Goal: Navigation & Orientation: Find specific page/section

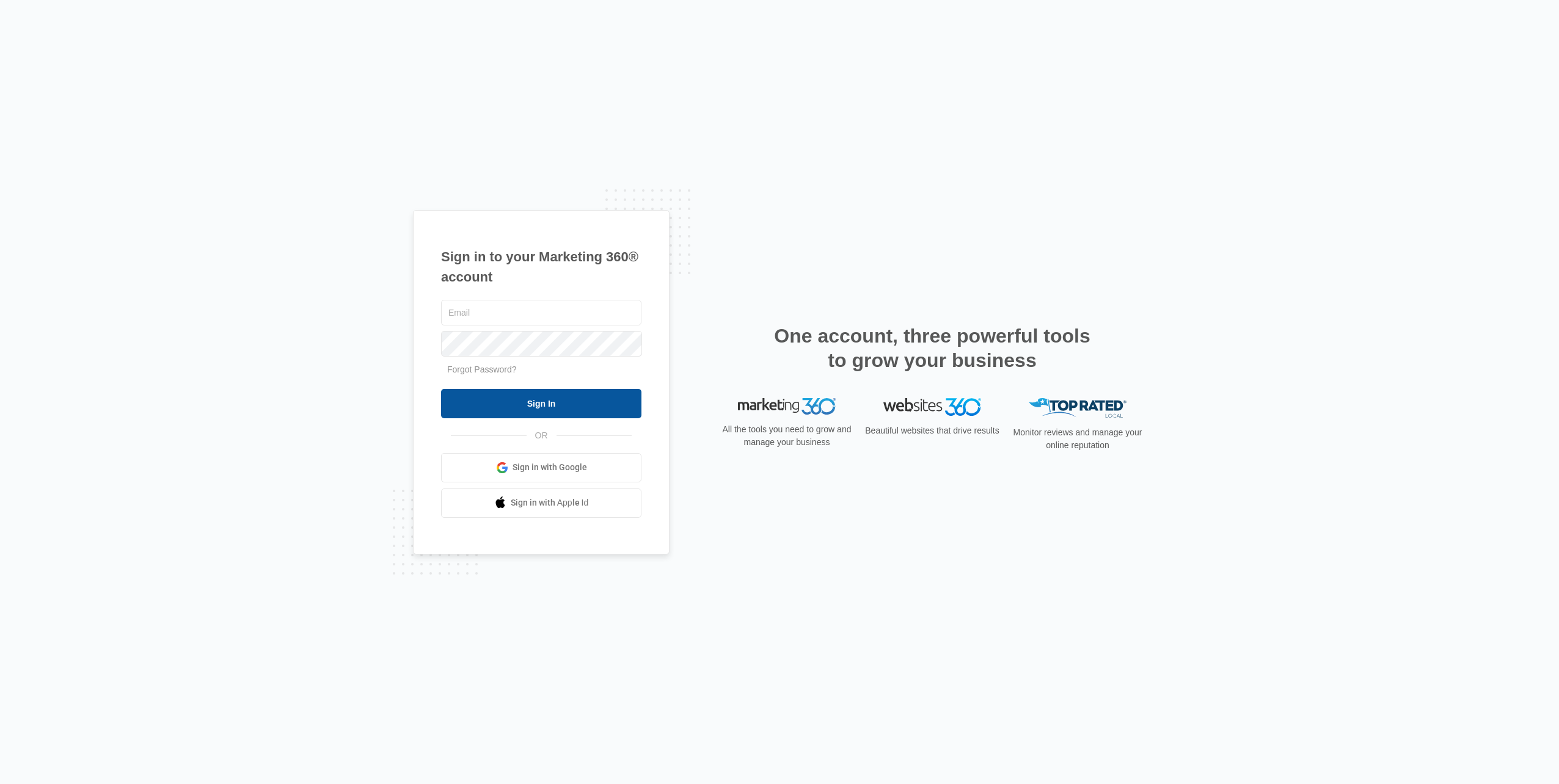
type input "[PERSON_NAME][EMAIL_ADDRESS][DOMAIN_NAME]"
click at [500, 404] on input "Sign In" at bounding box center [541, 404] width 200 height 29
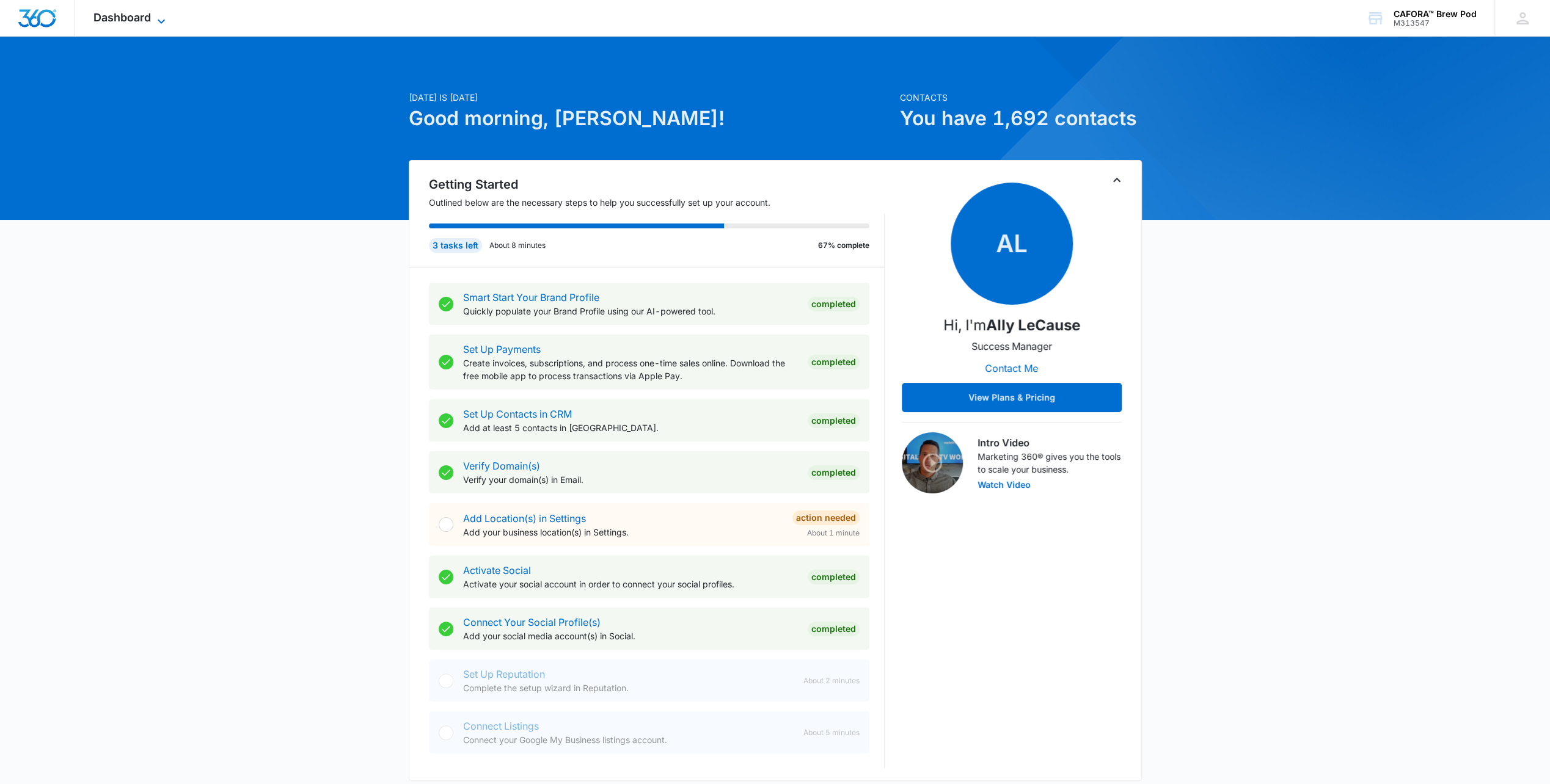
click at [129, 15] on span "Dashboard" at bounding box center [122, 18] width 58 height 13
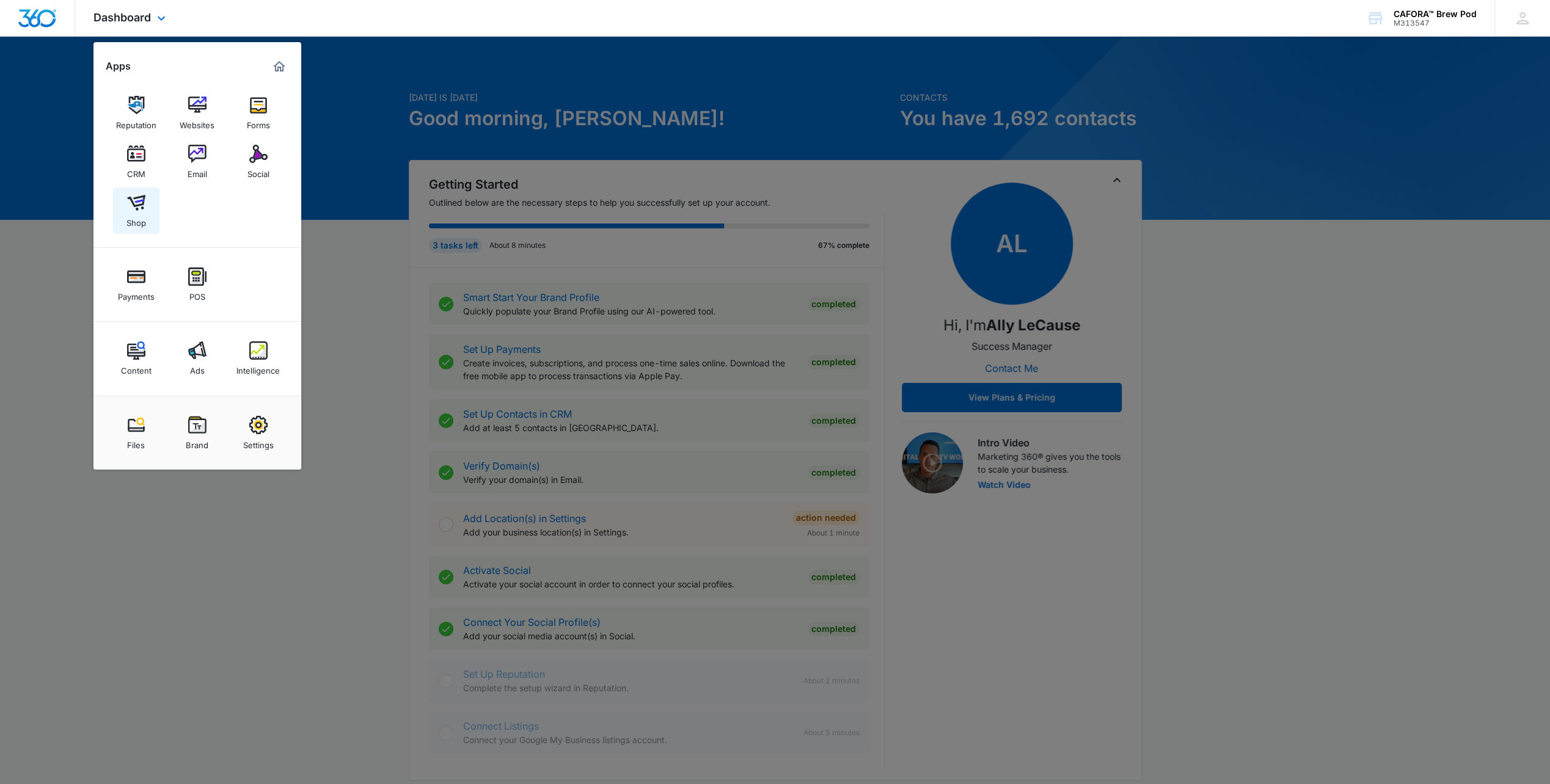
click at [133, 212] on div "Shop" at bounding box center [136, 220] width 20 height 16
